Goal: Task Accomplishment & Management: Manage account settings

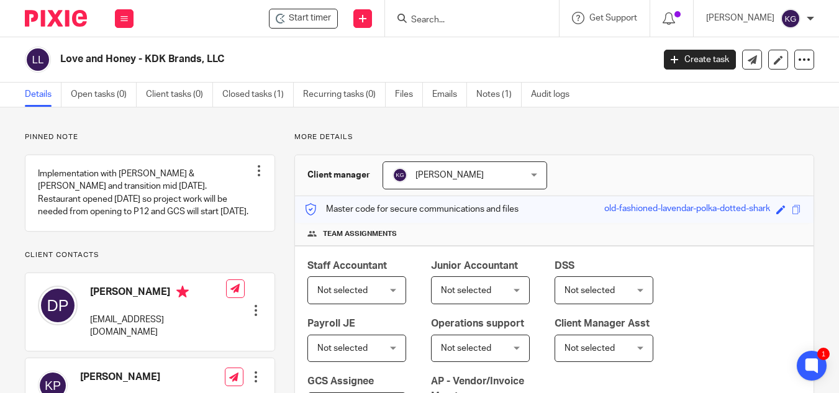
click at [449, 22] on input "Search" at bounding box center [466, 20] width 112 height 11
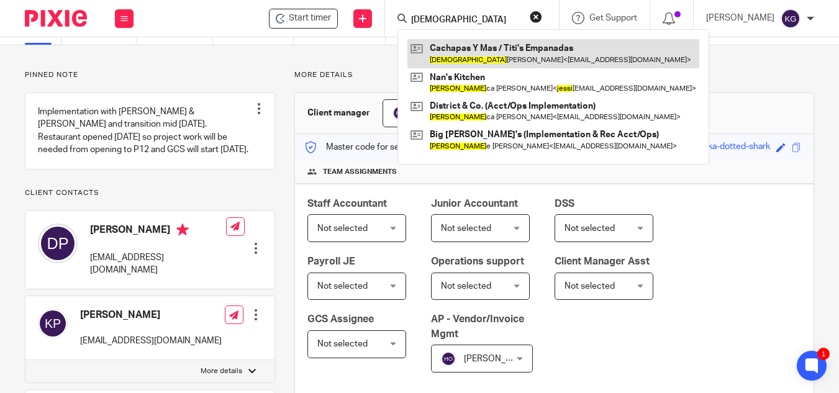
type input "jesui"
click at [468, 57] on link at bounding box center [554, 53] width 292 height 29
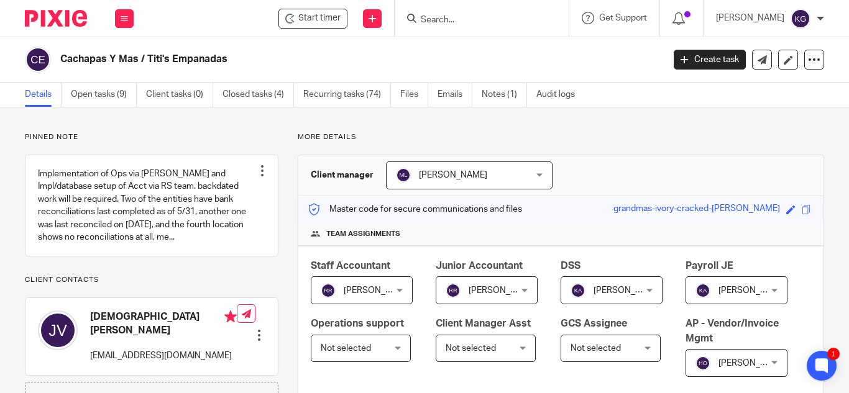
scroll to position [248, 0]
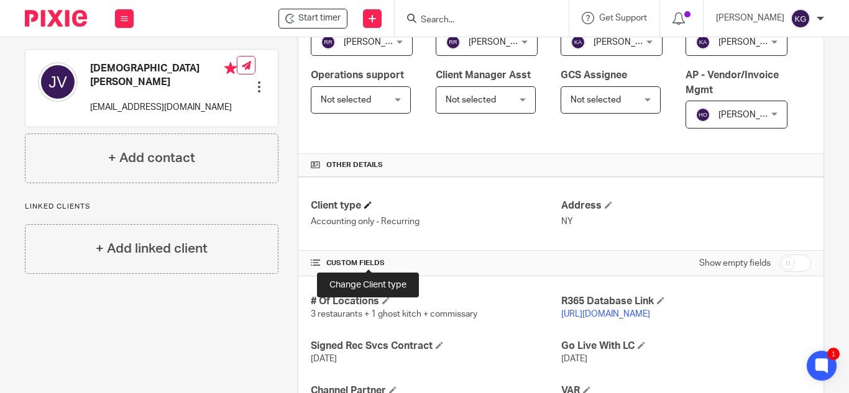
click at [369, 209] on span at bounding box center [367, 204] width 7 height 7
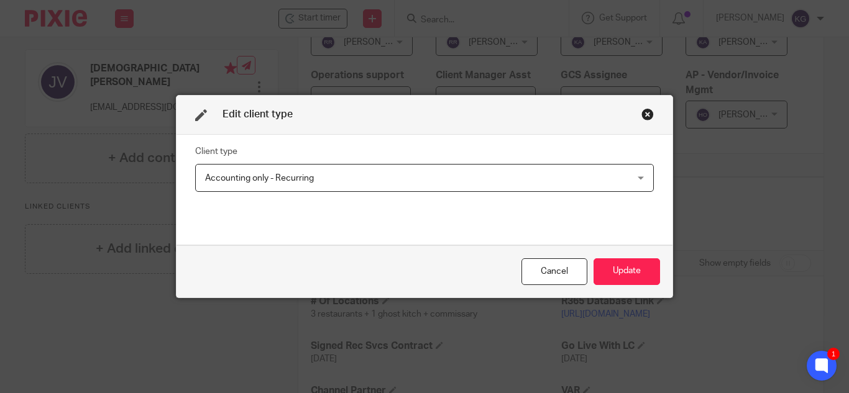
click at [632, 178] on div "Accounting only - Recurring Accounting only - Recurring" at bounding box center [424, 178] width 458 height 28
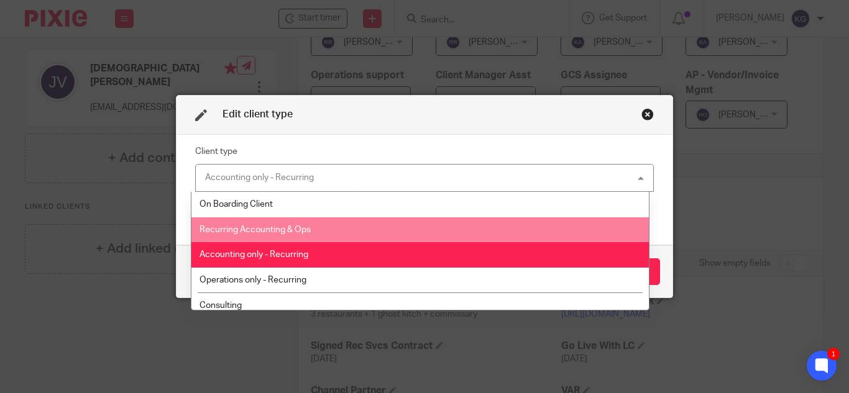
click at [262, 226] on span "Recurring Accounting & Ops" at bounding box center [254, 230] width 111 height 9
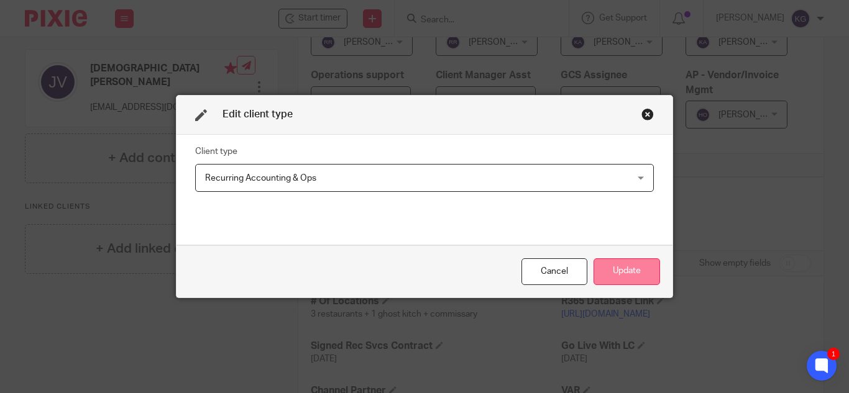
click at [626, 271] on button "Update" at bounding box center [626, 271] width 66 height 27
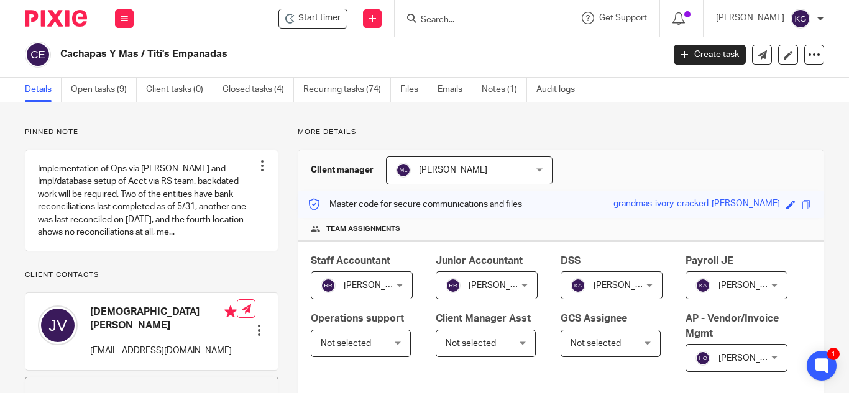
scroll to position [0, 0]
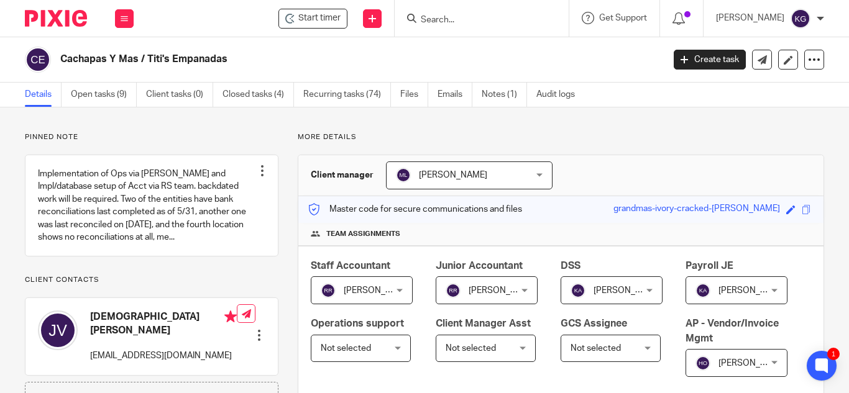
click at [480, 24] on input "Search" at bounding box center [475, 20] width 112 height 11
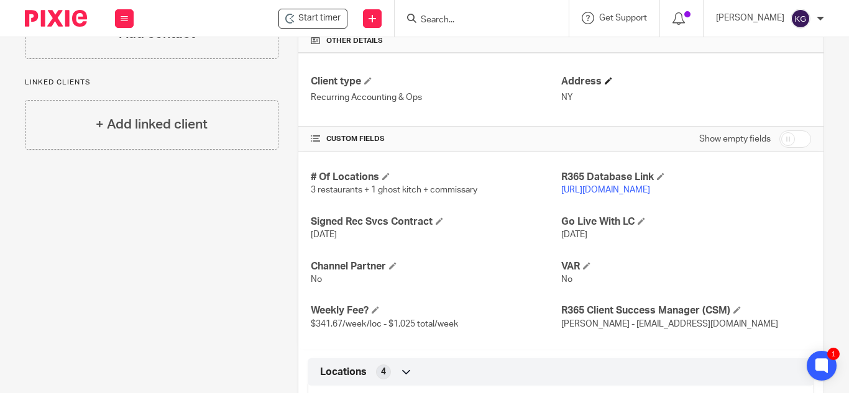
scroll to position [497, 0]
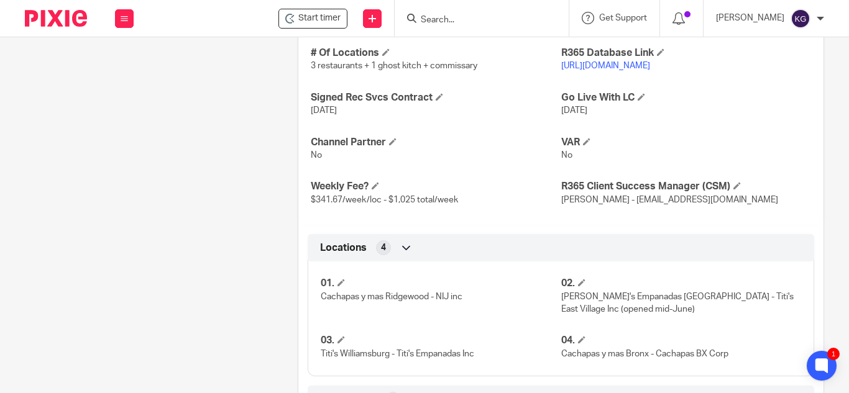
click at [779, 24] on input "checkbox" at bounding box center [795, 14] width 32 height 17
checkbox input "true"
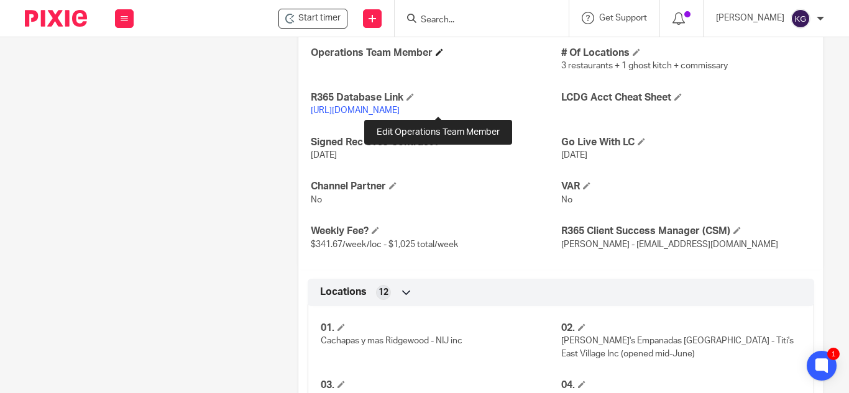
click at [437, 56] on span at bounding box center [438, 51] width 7 height 7
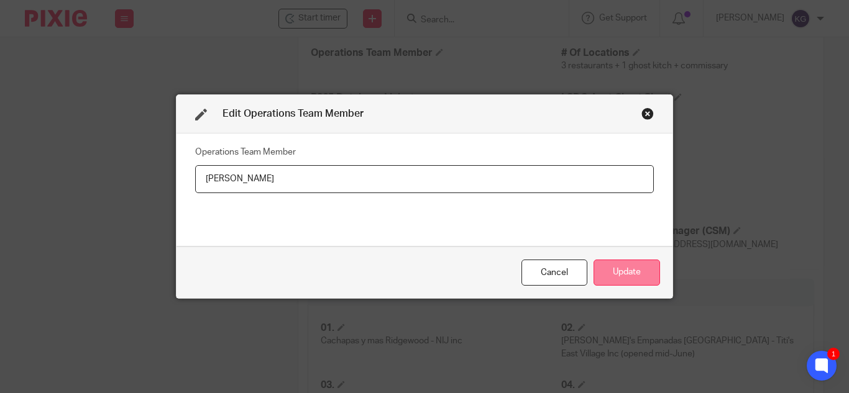
type input "Jorge Mendoza"
click at [619, 268] on button "Update" at bounding box center [626, 273] width 66 height 27
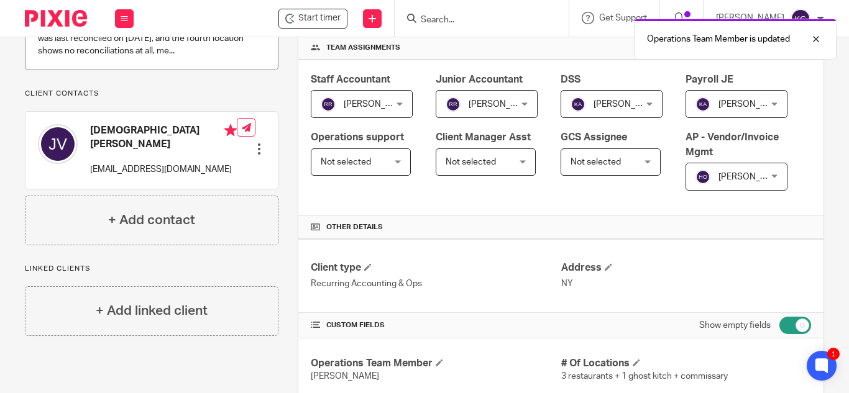
scroll to position [0, 0]
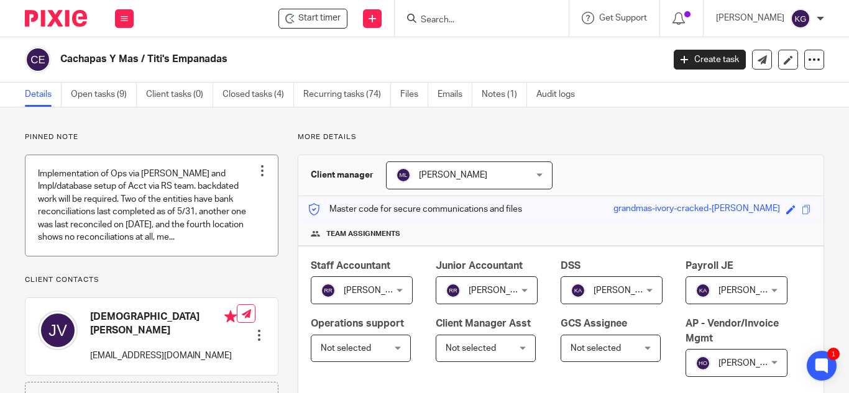
click at [159, 221] on link at bounding box center [151, 205] width 252 height 101
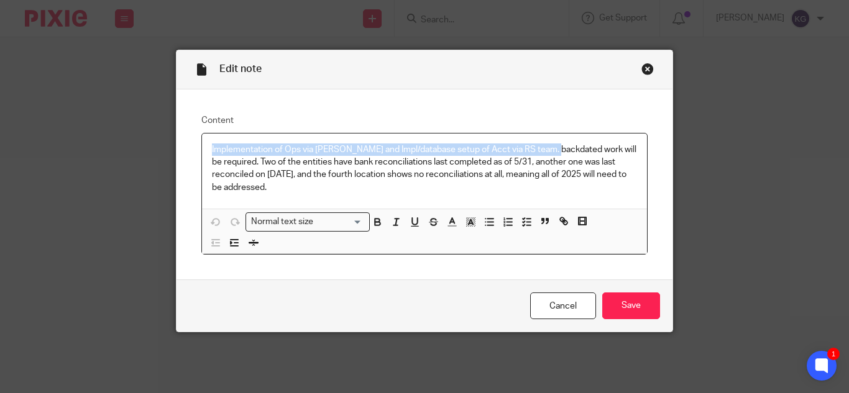
drag, startPoint x: 552, startPoint y: 150, endPoint x: 194, endPoint y: 134, distance: 357.6
click at [194, 134] on div "Content Implementation of Ops via Jorge Mendoza and Impl/database setup of Acct…" at bounding box center [424, 184] width 496 height 191
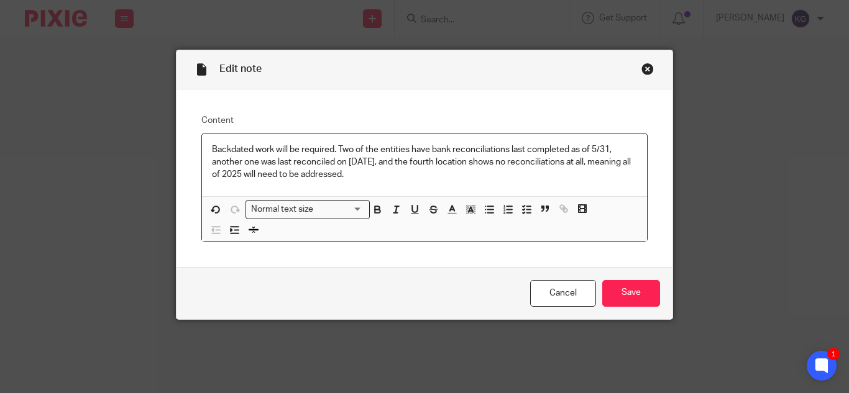
click at [330, 150] on p "Backdated work will be required. Two of the entities have bank reconciliations …" at bounding box center [424, 163] width 425 height 38
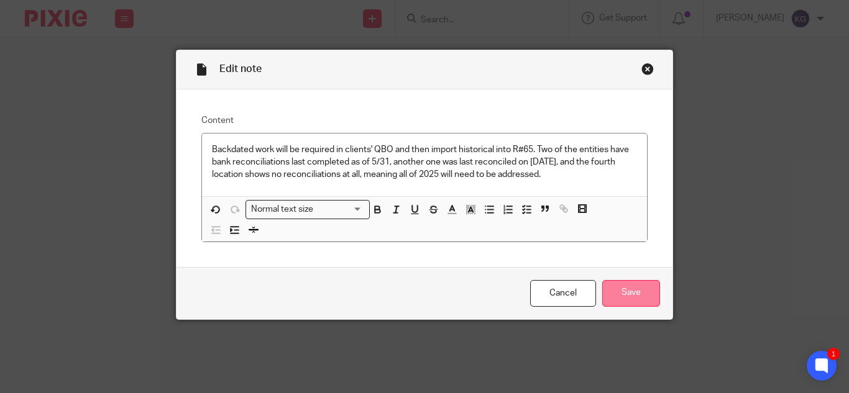
click at [640, 293] on input "Save" at bounding box center [631, 293] width 58 height 27
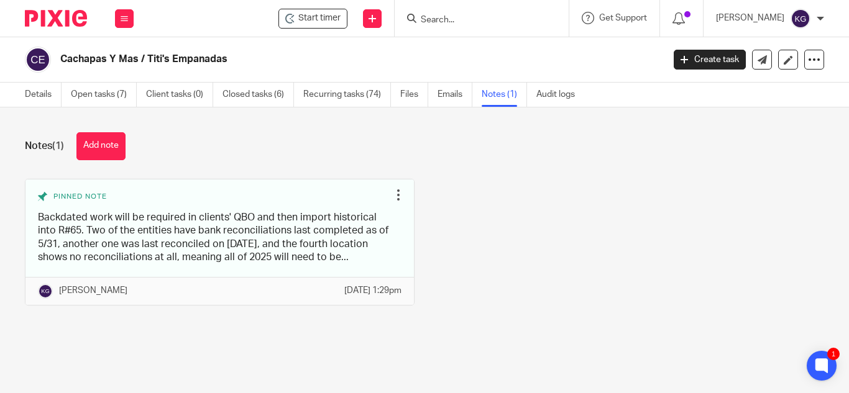
click at [24, 93] on div "Details Open tasks (7) Client tasks (0) Closed tasks (6) Recurring tasks (74) F…" at bounding box center [303, 95] width 606 height 24
drag, startPoint x: 472, startPoint y: 15, endPoint x: 467, endPoint y: 8, distance: 8.1
click at [470, 15] on input "Search" at bounding box center [475, 20] width 112 height 11
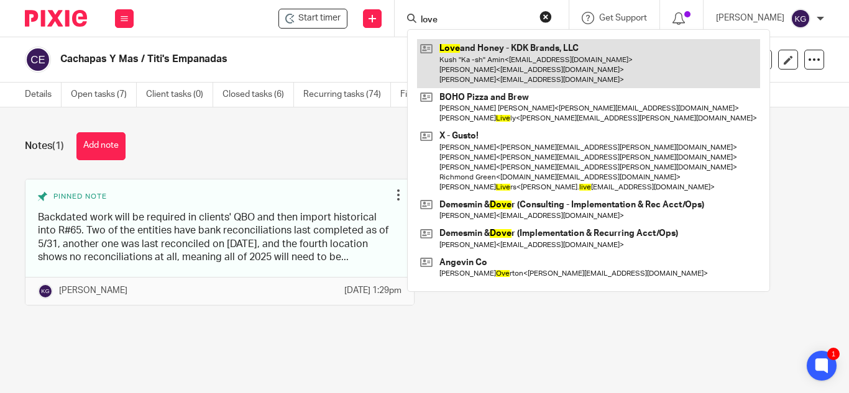
type input "love"
click at [497, 58] on link at bounding box center [588, 63] width 343 height 49
